Goal: Information Seeking & Learning: Check status

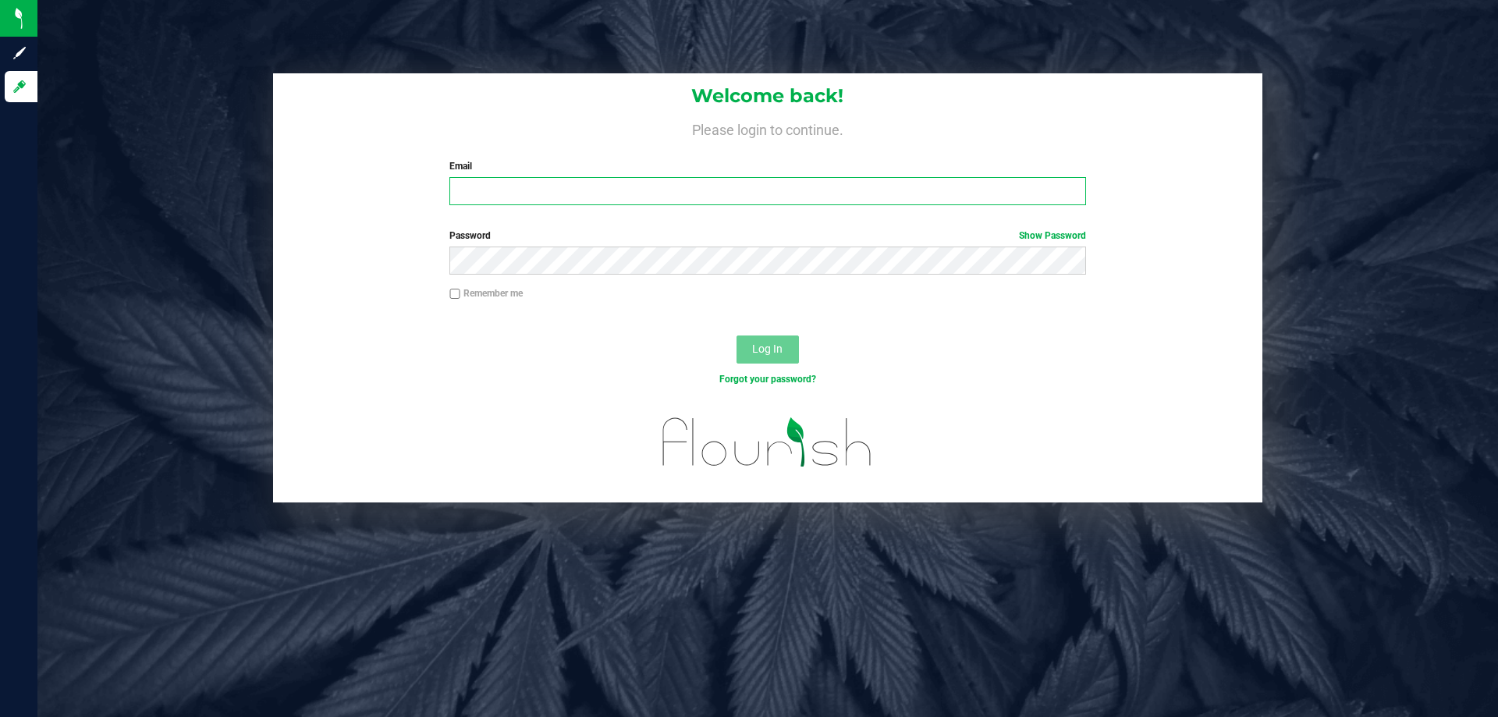
click at [623, 195] on input "Email" at bounding box center [767, 191] width 636 height 28
type input "twilkerson@liveparallel.com"
click at [737, 336] on button "Log In" at bounding box center [768, 350] width 62 height 28
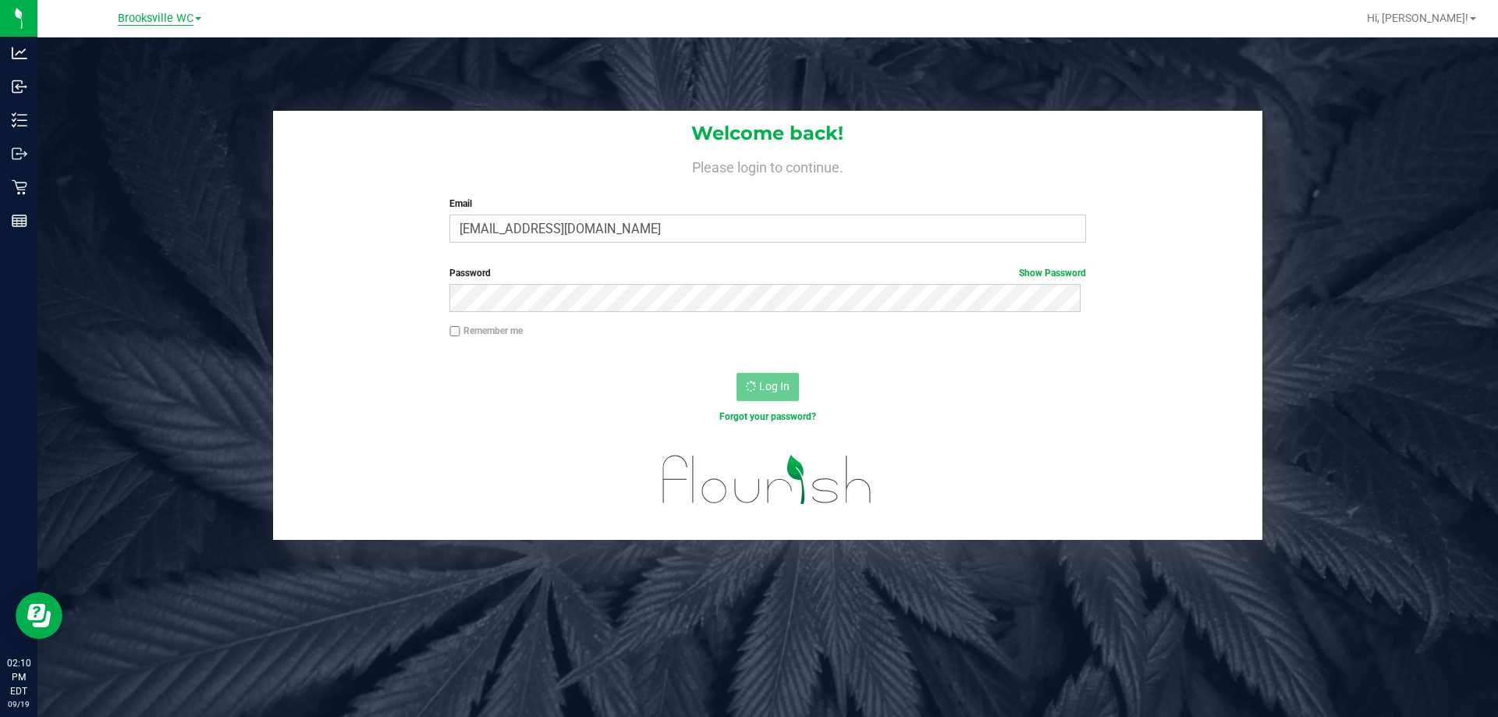
click at [185, 12] on span "Brooksville WC" at bounding box center [156, 19] width 76 height 14
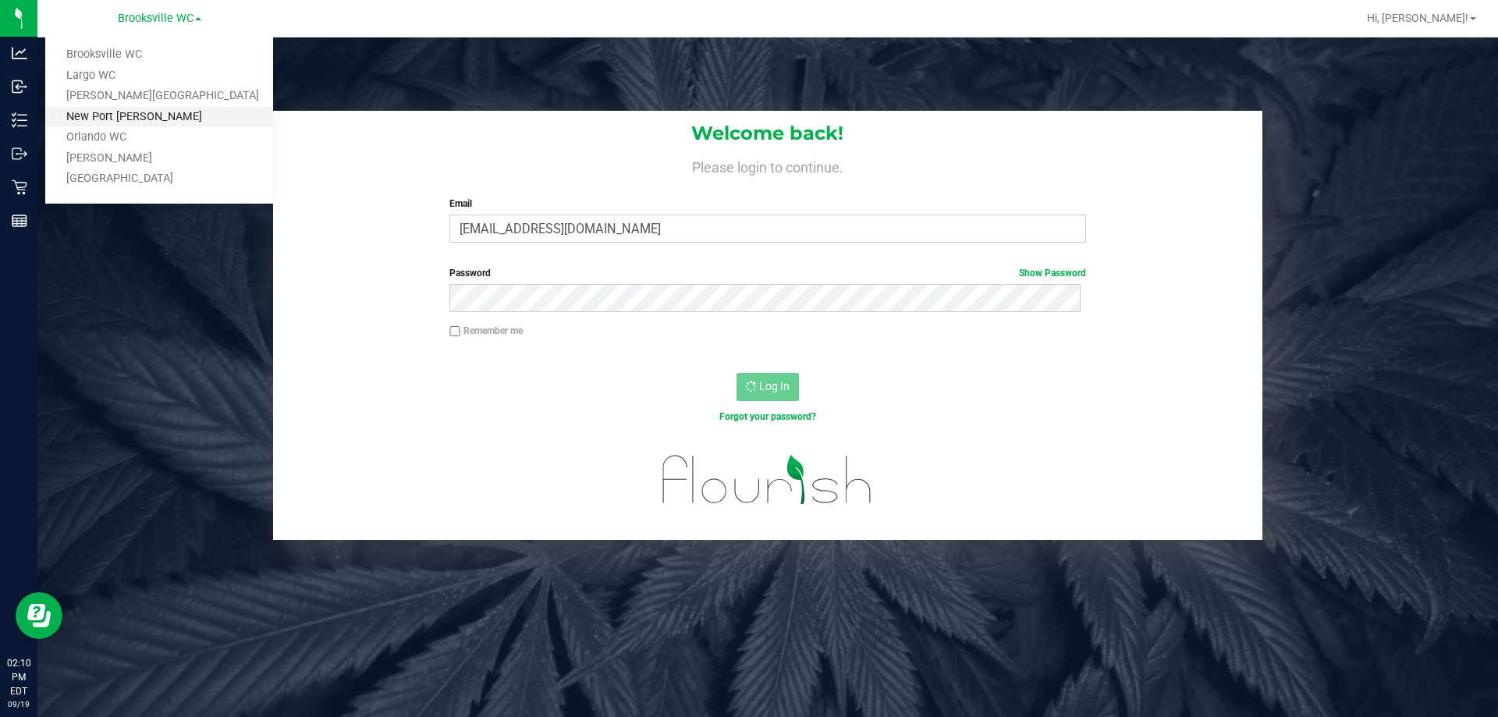
click at [153, 120] on link "New Port Richey WC" at bounding box center [159, 117] width 228 height 21
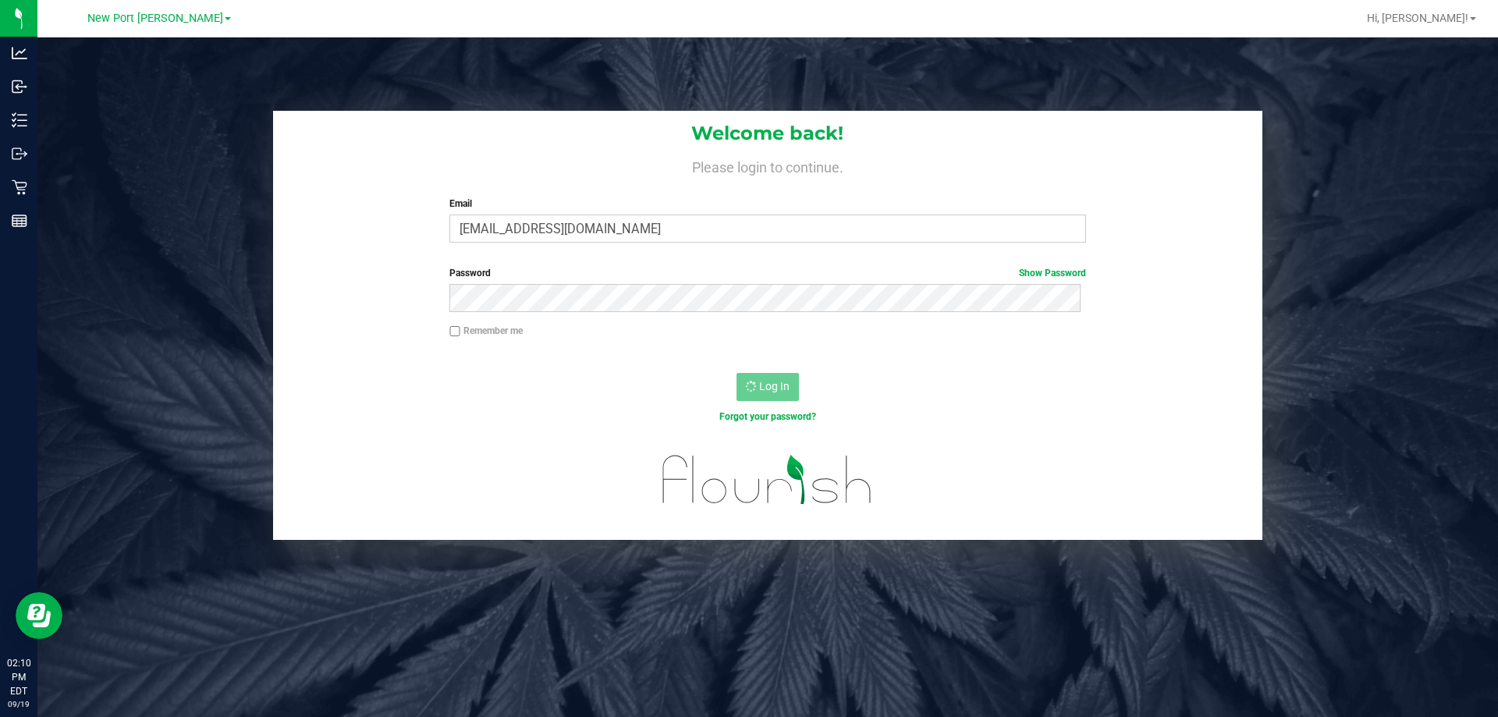
click at [38, 179] on div "Welcome back! Please login to continue. Email twilkerson@liveparallel.com Requi…" at bounding box center [768, 325] width 1484 height 429
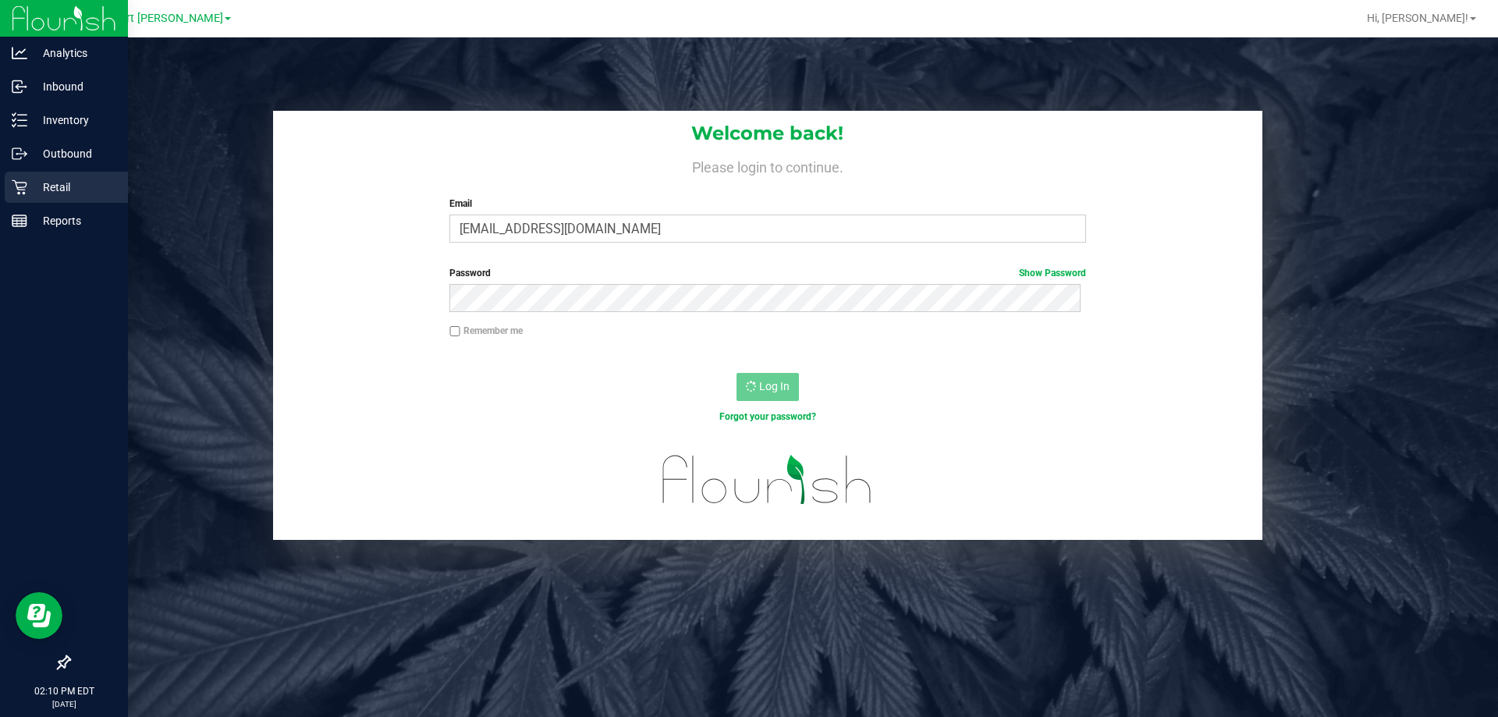
click at [32, 180] on p "Retail" at bounding box center [74, 187] width 94 height 19
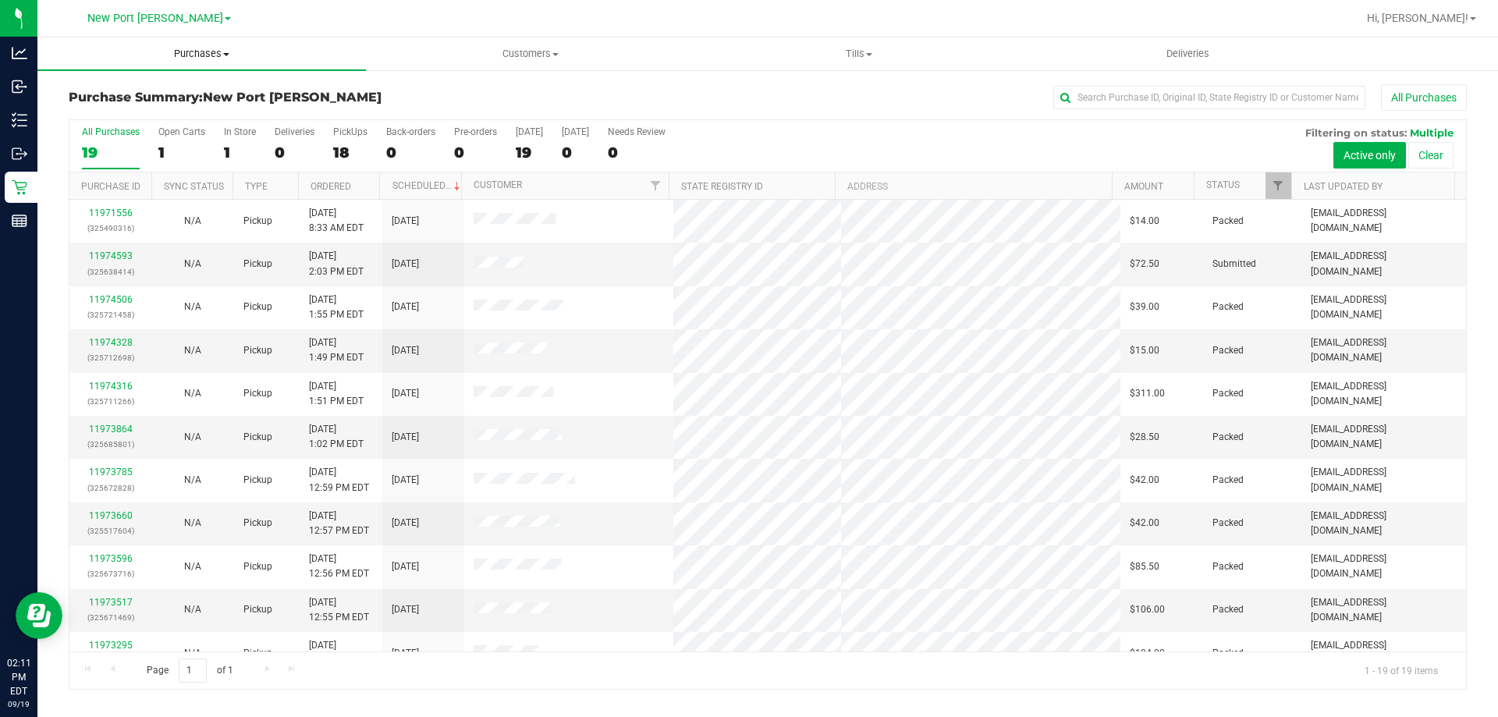
click at [163, 50] on span "Purchases" at bounding box center [201, 54] width 329 height 14
click at [154, 109] on li "Fulfillment" at bounding box center [201, 113] width 329 height 19
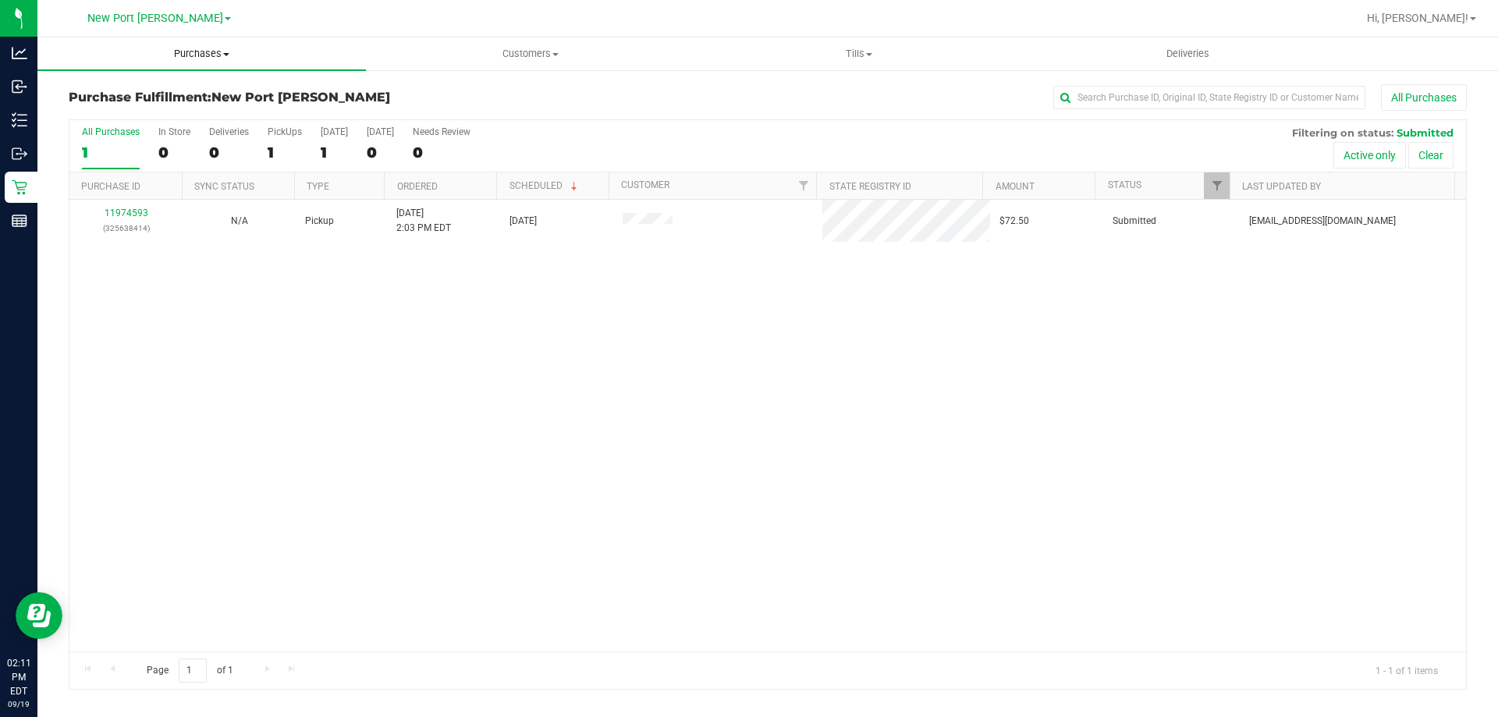
click at [183, 61] on uib-tab-heading "Purchases Summary of purchases Fulfillment All purchases" at bounding box center [201, 53] width 329 height 33
click at [234, 439] on div "11974593 (325638414) N/A Pickup [DATE] 2:03 PM EDT 9/19/2025 $72.50 Submitted […" at bounding box center [767, 426] width 1397 height 452
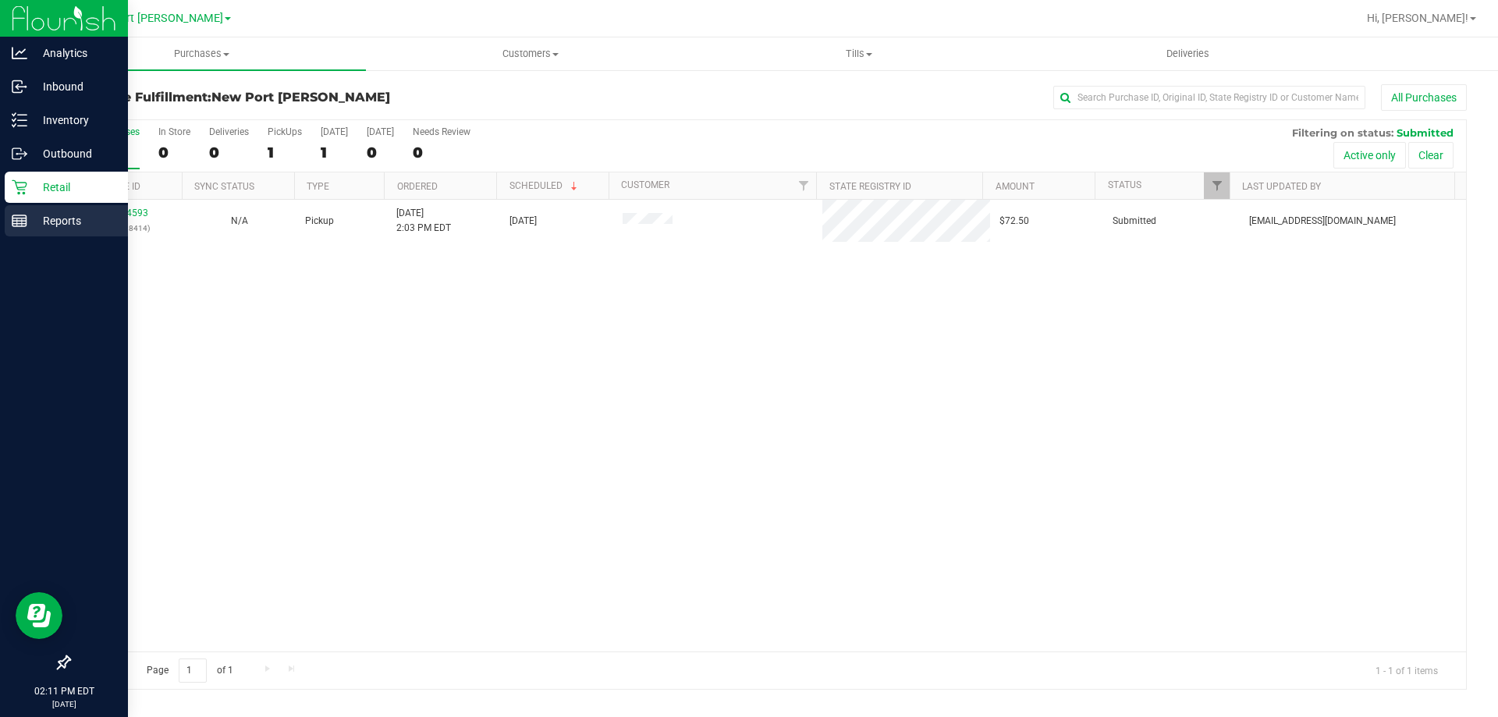
click at [51, 222] on p "Reports" at bounding box center [74, 220] width 94 height 19
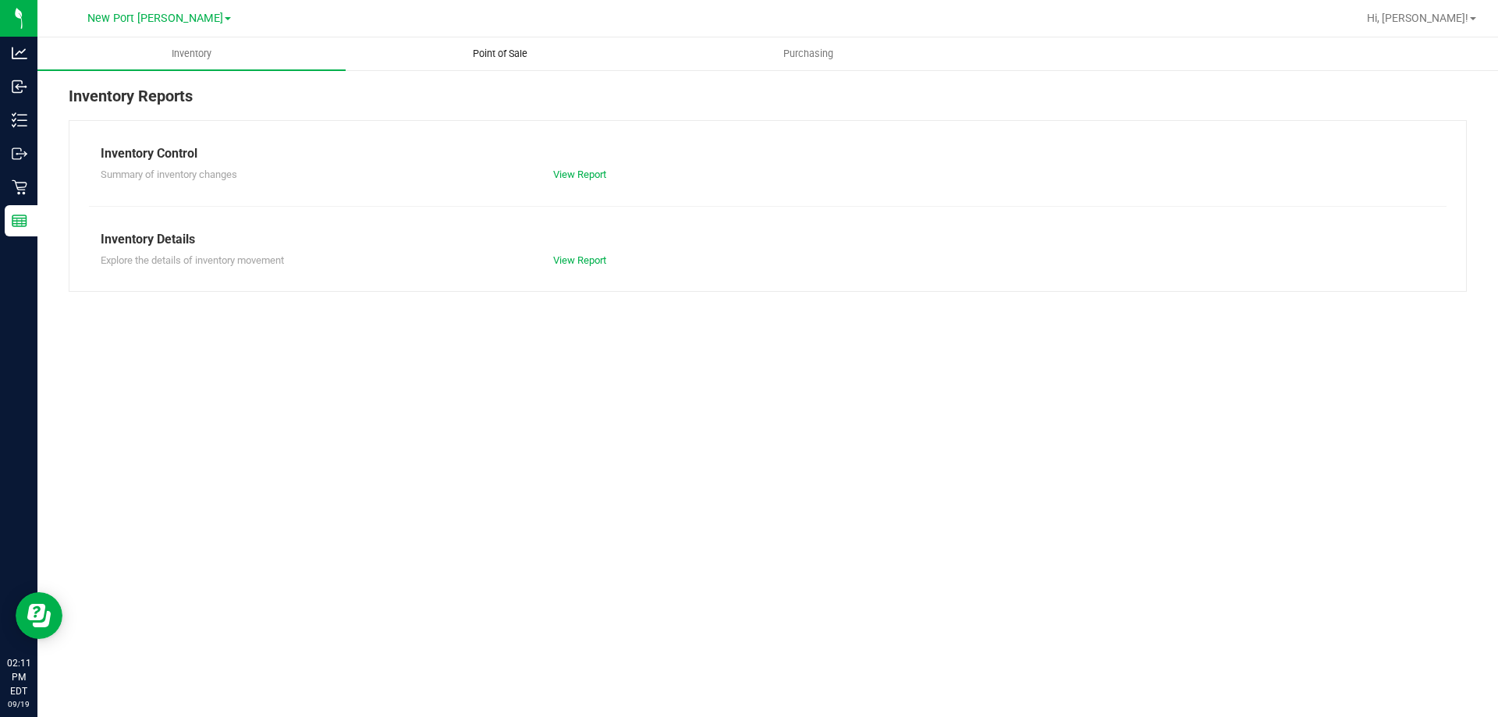
click at [553, 51] on uib-tab-heading "Point of Sale" at bounding box center [499, 53] width 307 height 31
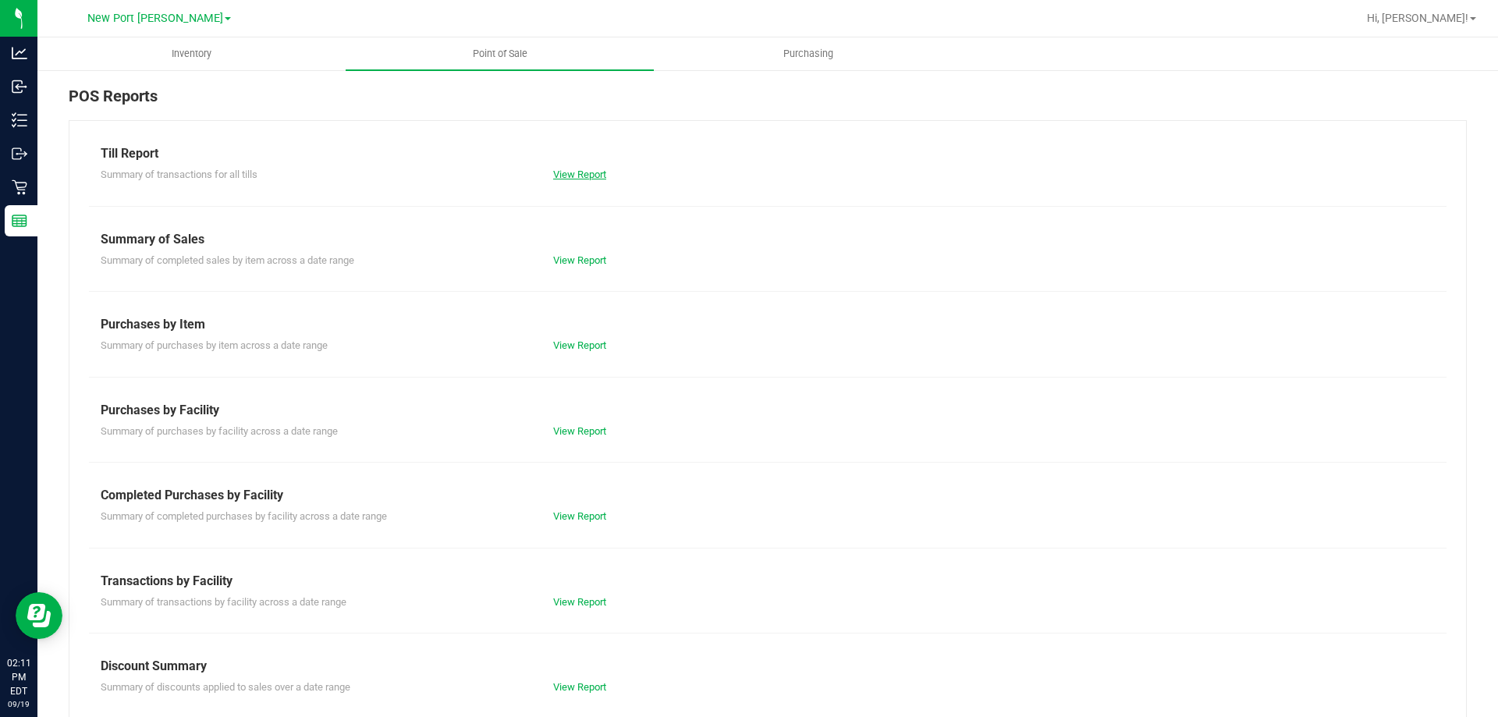
click at [588, 176] on link "View Report" at bounding box center [579, 175] width 53 height 12
